Goal: Task Accomplishment & Management: Manage account settings

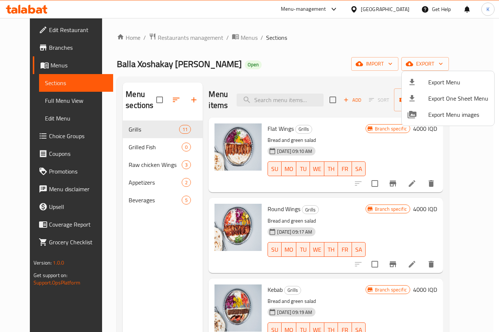
click at [404, 10] on div at bounding box center [249, 166] width 499 height 332
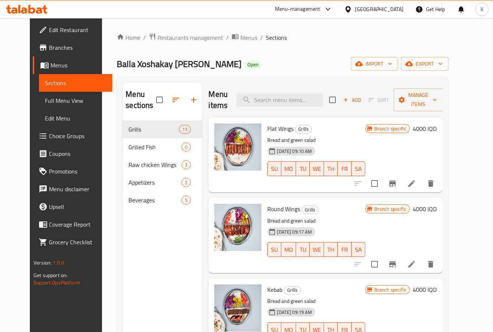
drag, startPoint x: 305, startPoint y: 41, endPoint x: 334, endPoint y: 32, distance: 29.8
click at [305, 41] on ol "Home / Restaurants management / Menus / Sections" at bounding box center [283, 38] width 332 height 10
click at [398, 10] on div "[GEOGRAPHIC_DATA]" at bounding box center [379, 9] width 49 height 8
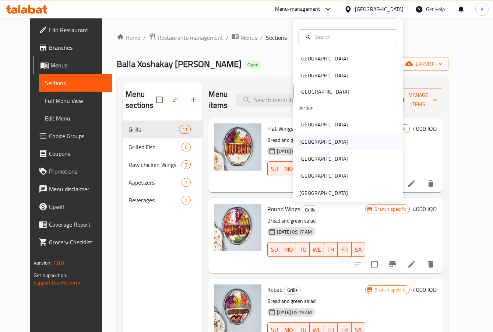
click at [304, 145] on div "[GEOGRAPHIC_DATA]" at bounding box center [323, 142] width 49 height 8
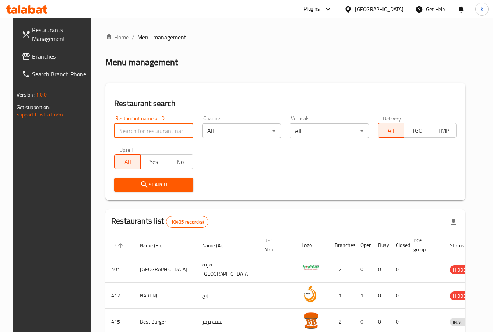
click at [154, 130] on input "search" at bounding box center [153, 130] width 79 height 15
click at [45, 60] on span "Branches" at bounding box center [60, 56] width 57 height 9
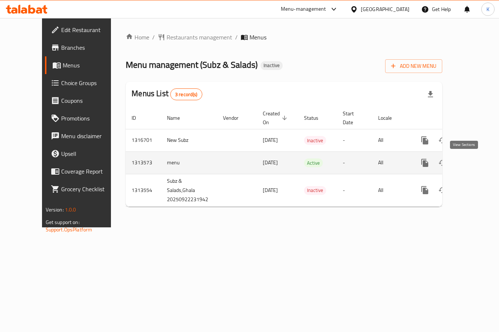
click at [473, 158] on icon "enhanced table" at bounding box center [477, 162] width 9 height 9
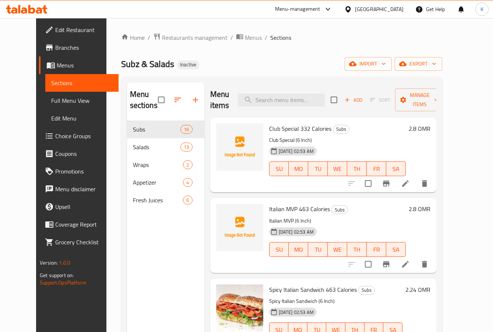
click at [279, 71] on div "Home / Restaurants management / Menus / Sections Subz & Salads Inactive import …" at bounding box center [281, 226] width 321 height 387
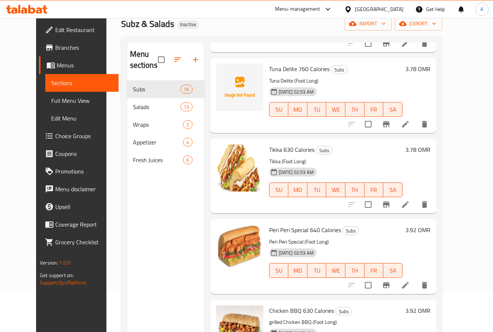
scroll to position [29, 0]
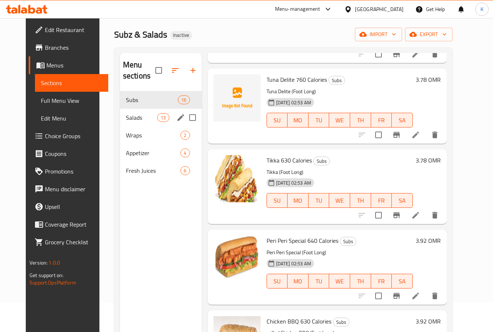
click at [134, 124] on div "Salads 13" at bounding box center [161, 118] width 82 height 18
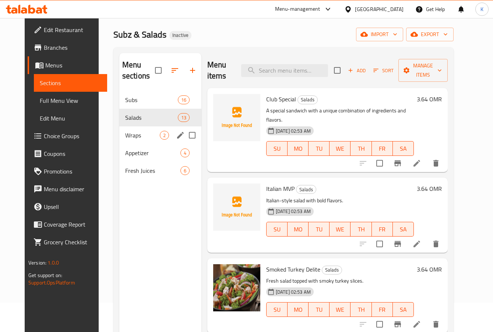
click at [129, 136] on span "Wraps" at bounding box center [142, 135] width 35 height 9
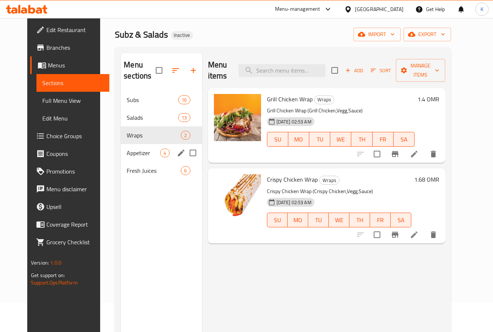
click at [145, 157] on div "Appetizer 4" at bounding box center [161, 153] width 81 height 18
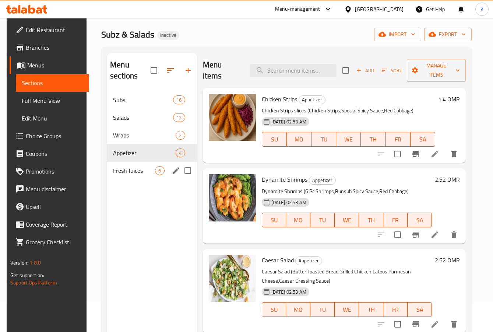
click at [144, 174] on span "Fresh Juices" at bounding box center [134, 170] width 42 height 9
